Goal: Task Accomplishment & Management: Use online tool/utility

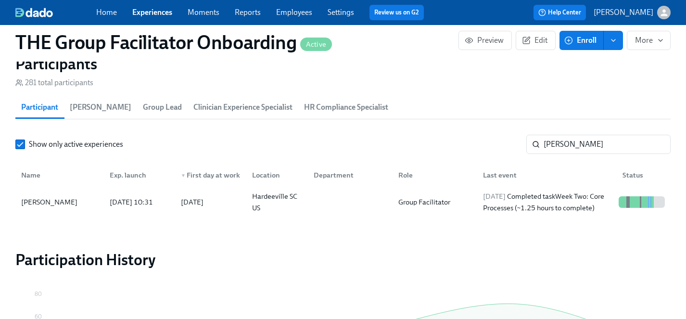
scroll to position [0, 14225]
click at [287, 10] on link "Employees" at bounding box center [294, 12] width 36 height 9
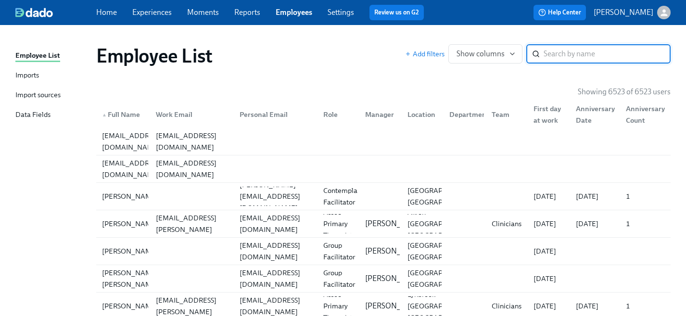
click at [569, 55] on input "search" at bounding box center [606, 53] width 127 height 19
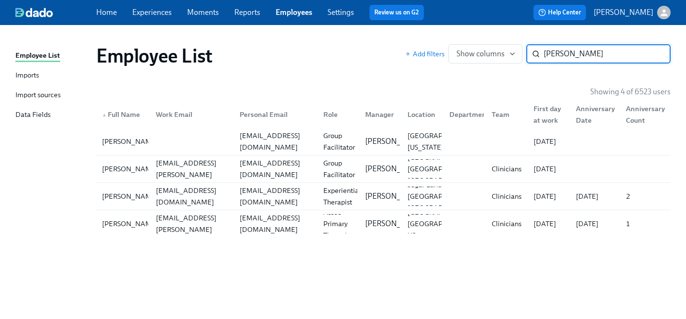
type input "[PERSON_NAME]"
click at [117, 169] on div "[PERSON_NAME]" at bounding box center [130, 169] width 64 height 12
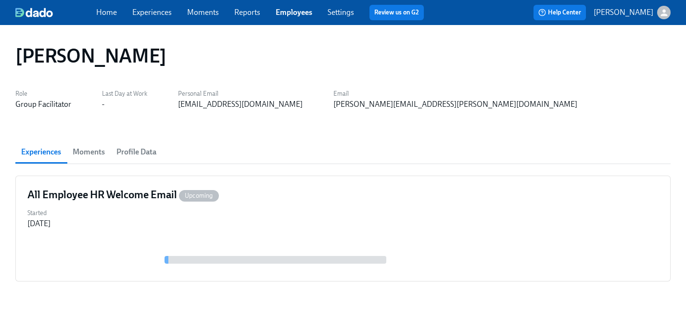
click at [289, 13] on link "Employees" at bounding box center [293, 12] width 37 height 9
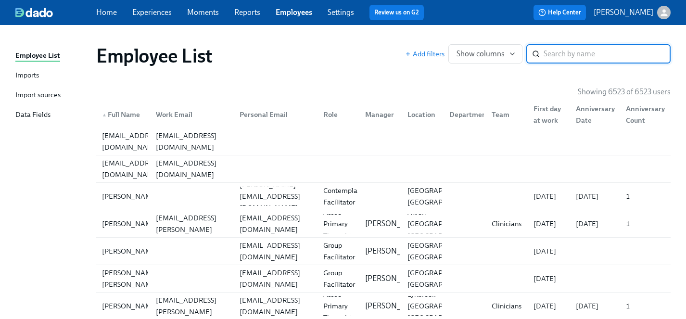
click at [148, 13] on link "Experiences" at bounding box center [151, 12] width 39 height 9
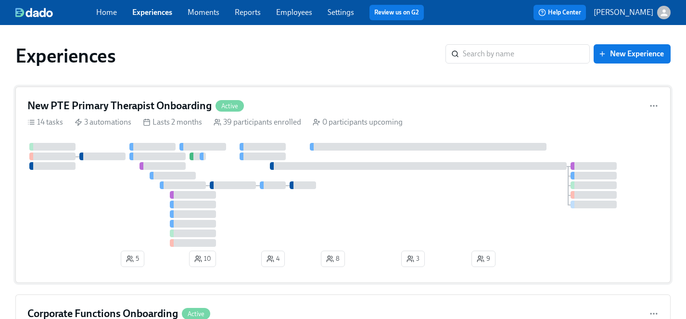
click at [123, 201] on div at bounding box center [342, 195] width 631 height 104
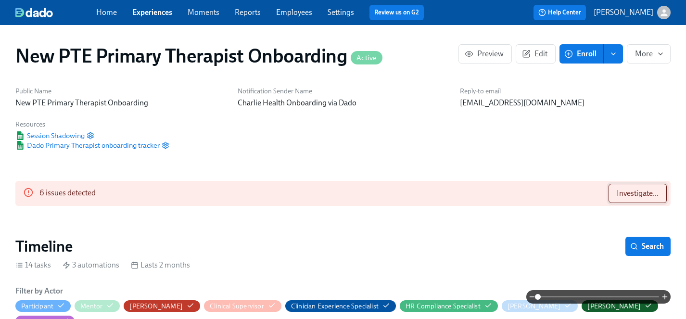
click at [626, 192] on span "Investigate..." at bounding box center [637, 193] width 42 height 10
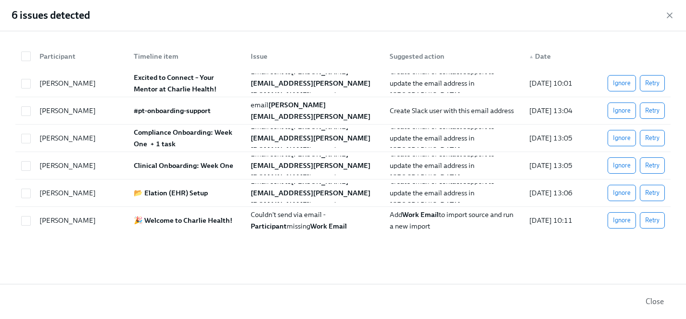
scroll to position [0, 5161]
click at [652, 192] on span "Retry" at bounding box center [652, 193] width 14 height 10
click at [650, 110] on span "Retry" at bounding box center [652, 111] width 14 height 10
click at [654, 84] on span "Retry" at bounding box center [652, 83] width 14 height 10
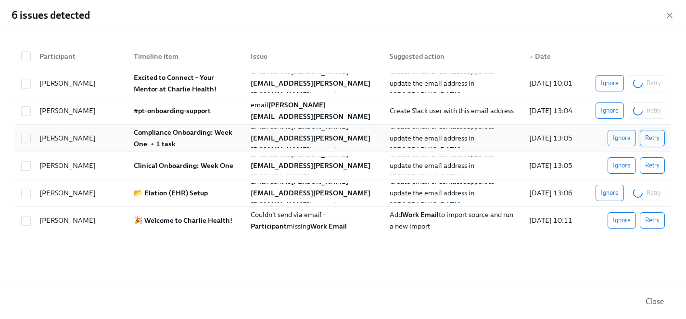
click at [654, 137] on span "Retry" at bounding box center [652, 138] width 14 height 10
click at [656, 165] on span "Retry" at bounding box center [652, 166] width 14 height 10
click at [669, 15] on icon "button" at bounding box center [669, 15] width 5 height 5
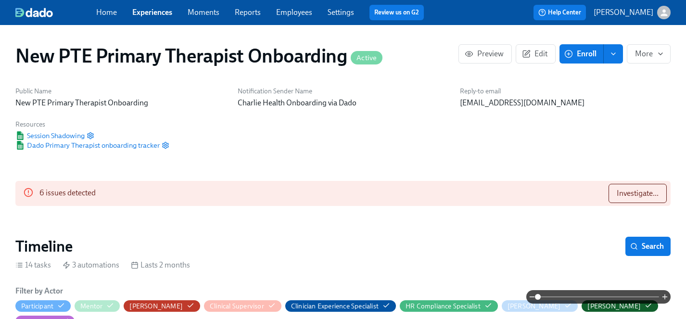
click at [150, 12] on link "Experiences" at bounding box center [152, 12] width 40 height 9
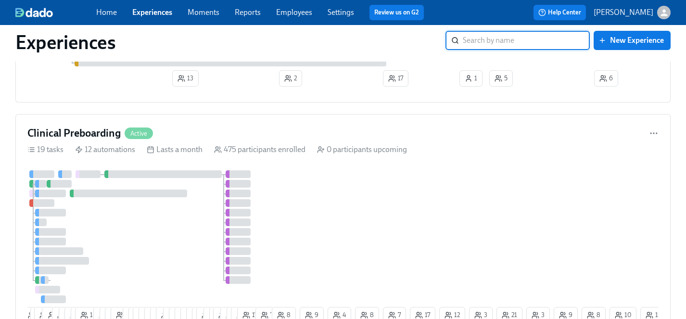
scroll to position [449, 0]
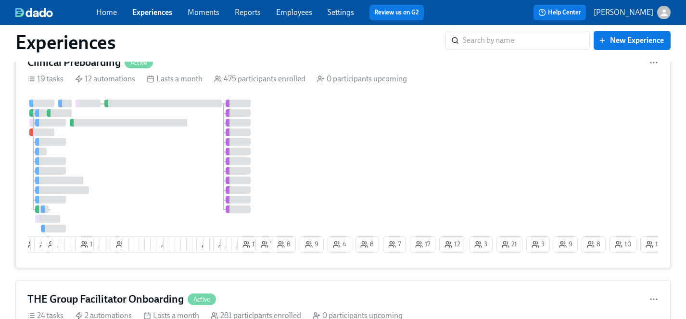
click at [172, 171] on div at bounding box center [148, 166] width 242 height 133
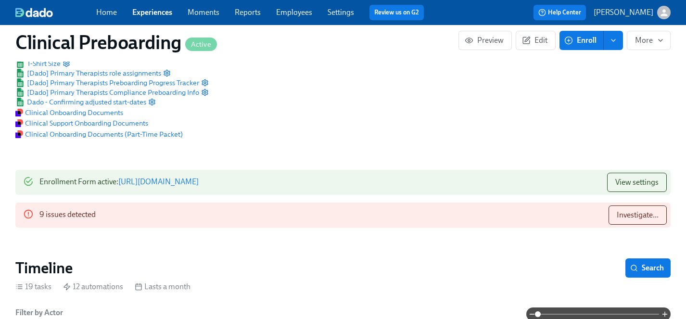
scroll to position [0, 10326]
click at [645, 215] on span "Investigate..." at bounding box center [637, 215] width 42 height 10
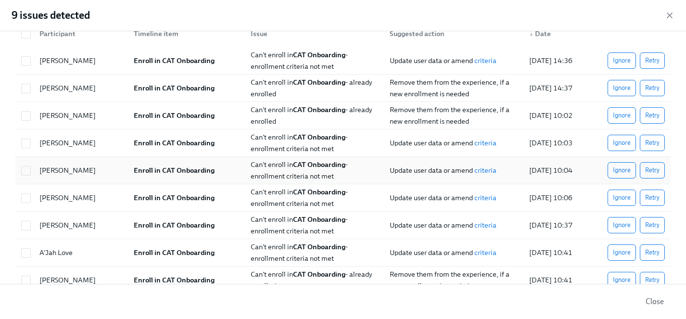
scroll to position [44, 0]
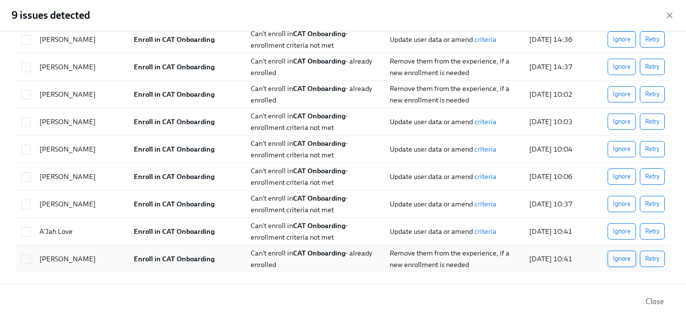
click at [616, 256] on span "Ignore" at bounding box center [621, 259] width 18 height 10
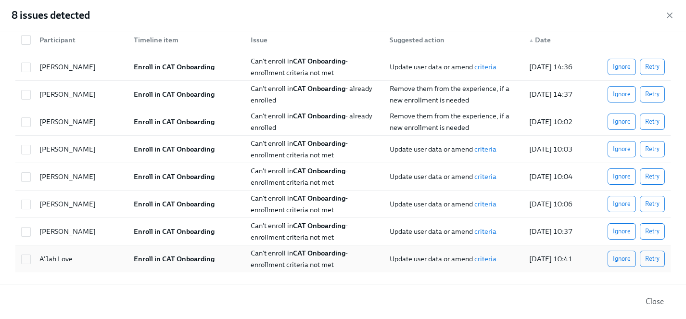
scroll to position [0, 10883]
click at [623, 121] on span "Ignore" at bounding box center [621, 122] width 18 height 10
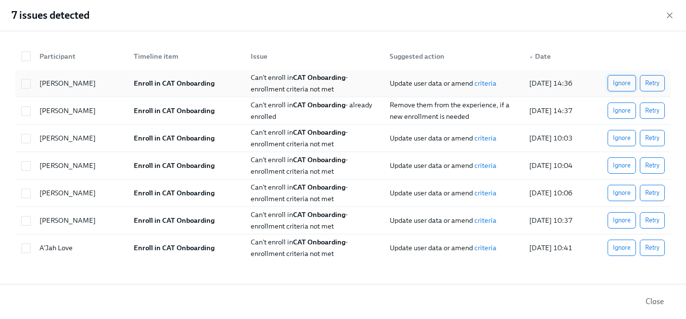
scroll to position [0, 0]
click at [620, 109] on span "Ignore" at bounding box center [621, 111] width 18 height 10
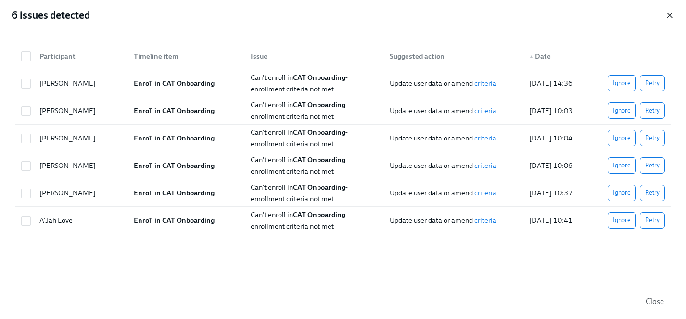
click at [667, 14] on icon "button" at bounding box center [669, 16] width 10 height 10
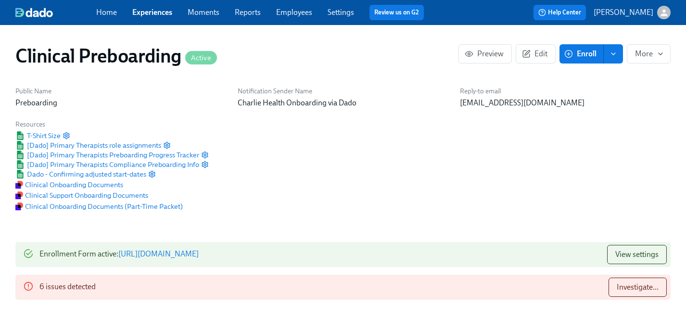
click at [154, 8] on link "Experiences" at bounding box center [152, 12] width 40 height 9
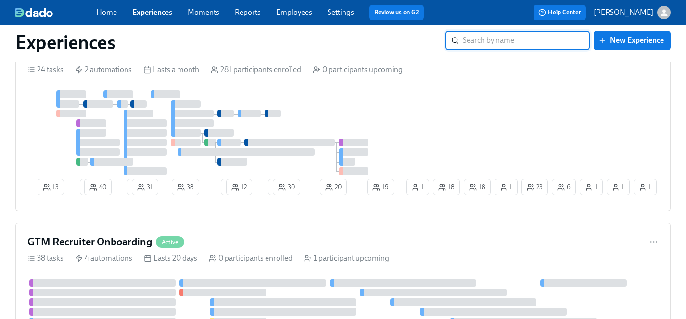
scroll to position [704, 0]
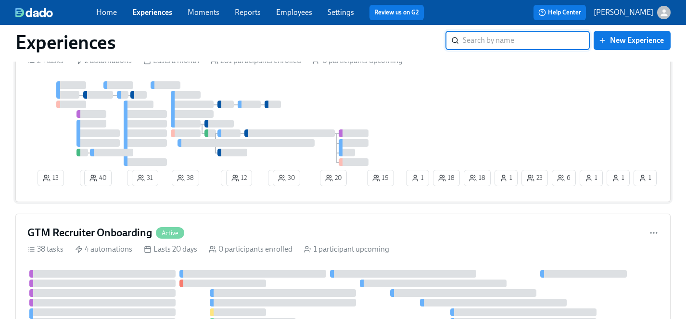
click at [316, 117] on div at bounding box center [215, 123] width 376 height 85
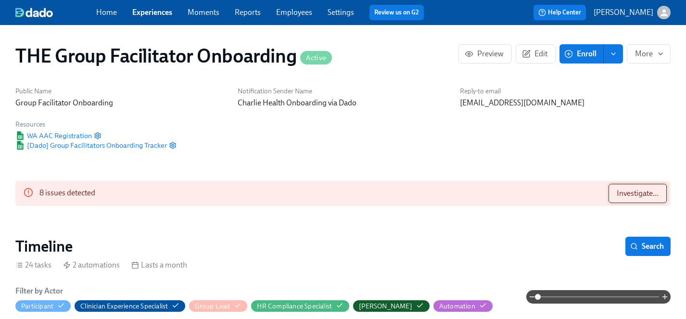
click at [633, 193] on span "Investigate..." at bounding box center [637, 193] width 42 height 10
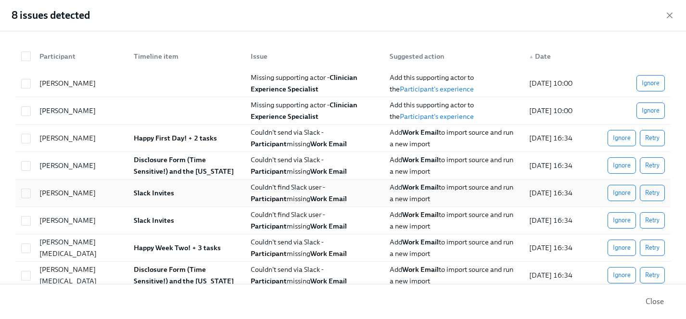
scroll to position [0, 12757]
click at [649, 191] on span "Retry" at bounding box center [652, 193] width 14 height 10
click at [624, 220] on span "Ignore" at bounding box center [621, 220] width 18 height 10
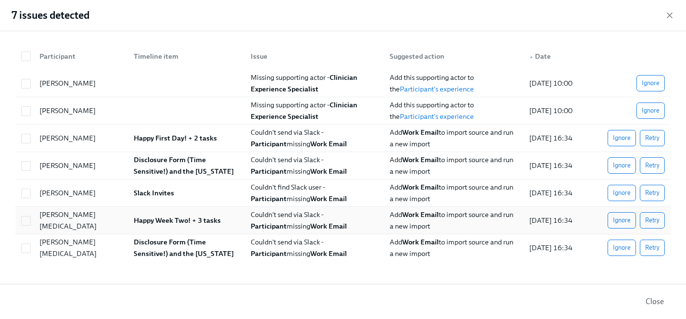
scroll to position [0, 14225]
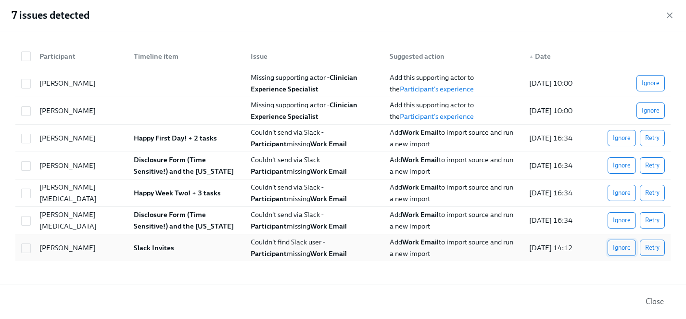
click at [623, 249] on span "Ignore" at bounding box center [621, 248] width 18 height 10
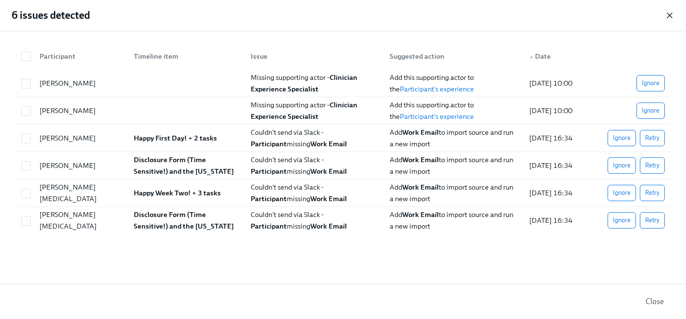
click at [672, 14] on icon "button" at bounding box center [669, 16] width 10 height 10
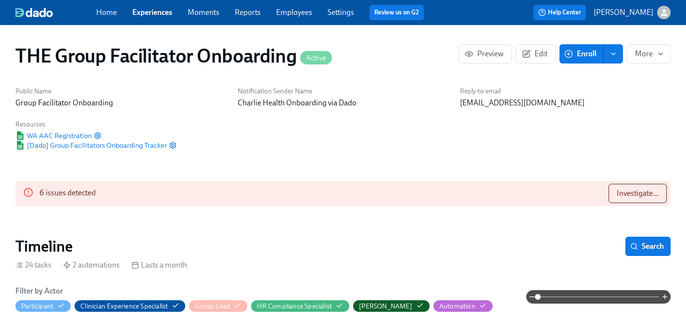
click at [293, 13] on link "Employees" at bounding box center [294, 12] width 36 height 9
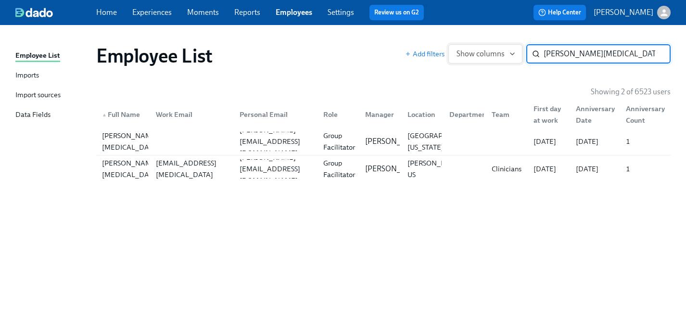
drag, startPoint x: 586, startPoint y: 53, endPoint x: 504, endPoint y: 53, distance: 82.2
click at [504, 53] on div "Add filters Show columns [PERSON_NAME][MEDICAL_DATA] ​" at bounding box center [537, 53] width 265 height 19
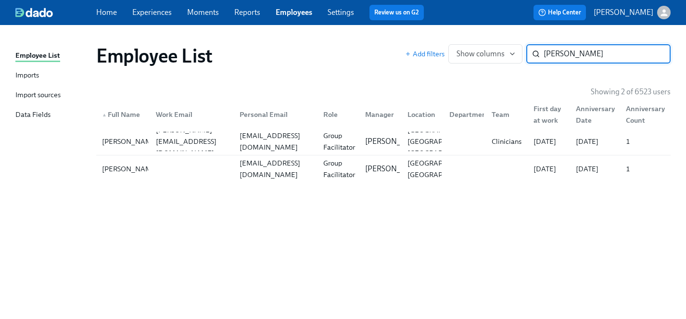
type input "[PERSON_NAME]"
